Goal: Information Seeking & Learning: Learn about a topic

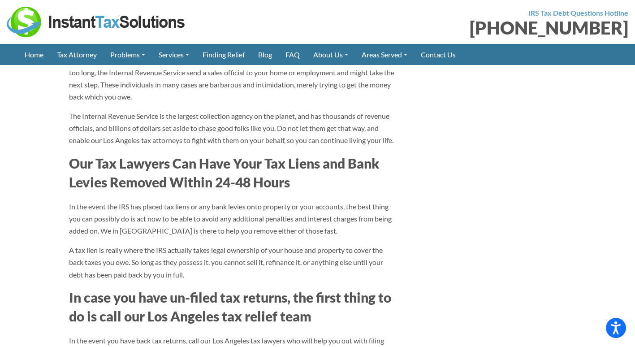
scroll to position [1030, 0]
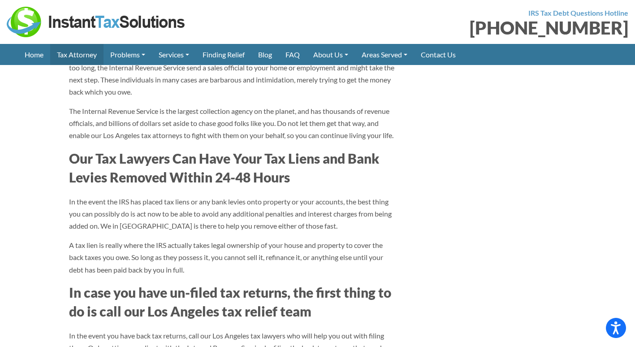
click at [79, 56] on link "Tax Attorney" at bounding box center [76, 54] width 53 height 21
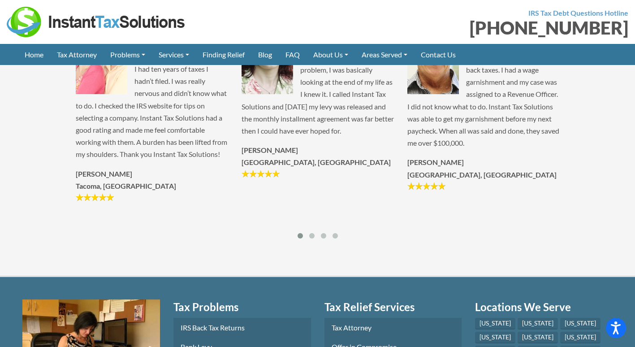
scroll to position [2419, 0]
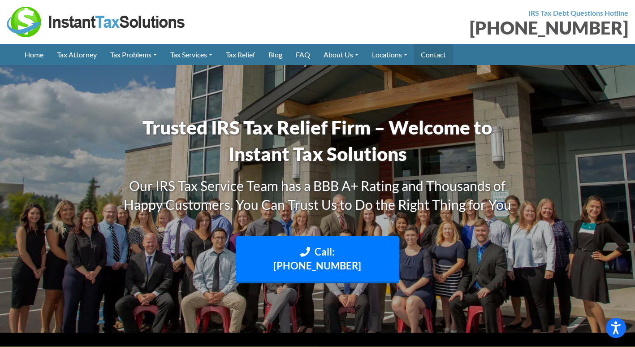
click at [436, 59] on link "Contact" at bounding box center [433, 54] width 39 height 21
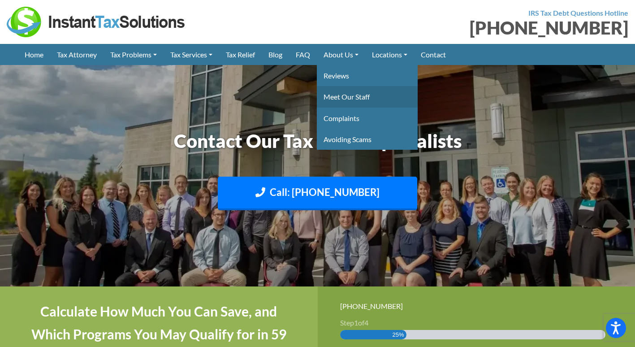
click at [346, 99] on link "Meet Our Staff" at bounding box center [367, 96] width 101 height 21
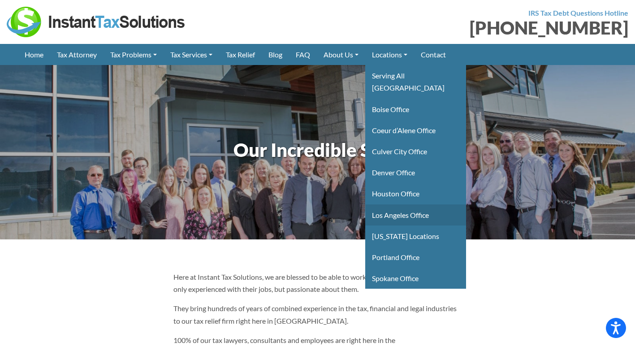
click at [394, 204] on link "Los Angeles Office" at bounding box center [415, 214] width 101 height 21
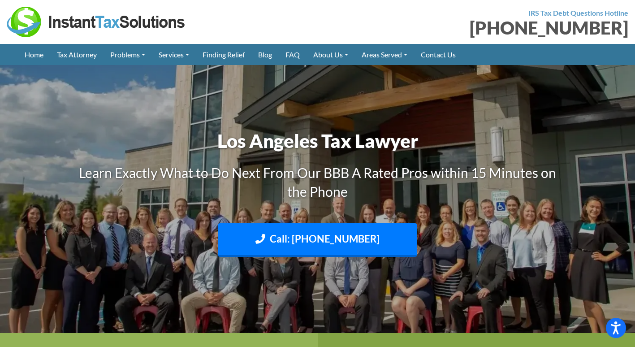
scroll to position [134, 0]
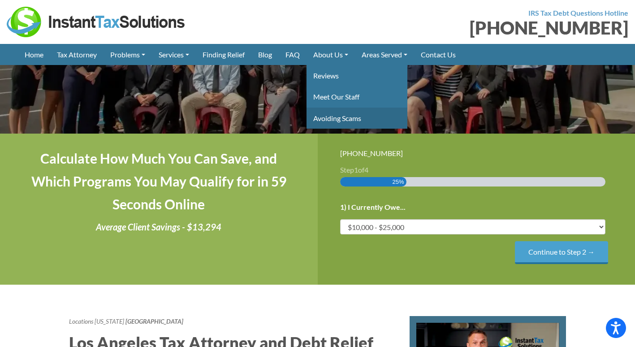
click at [338, 116] on link "Avoiding Scams" at bounding box center [356, 117] width 101 height 21
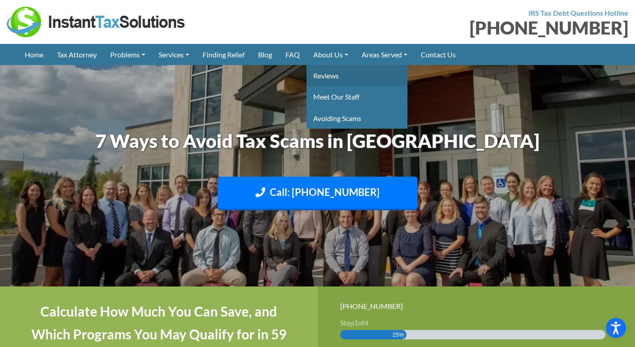
click at [336, 81] on link "Reviews" at bounding box center [356, 75] width 101 height 21
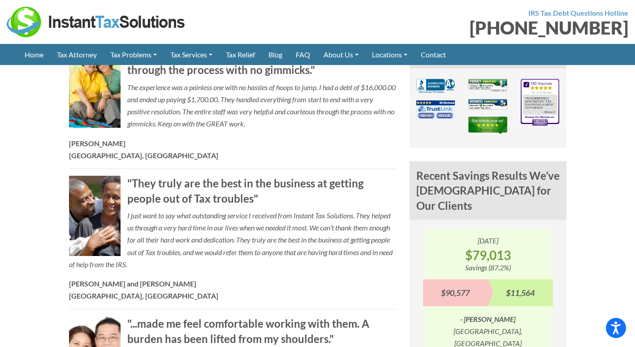
scroll to position [627, 0]
